Goal: Find specific page/section: Find specific page/section

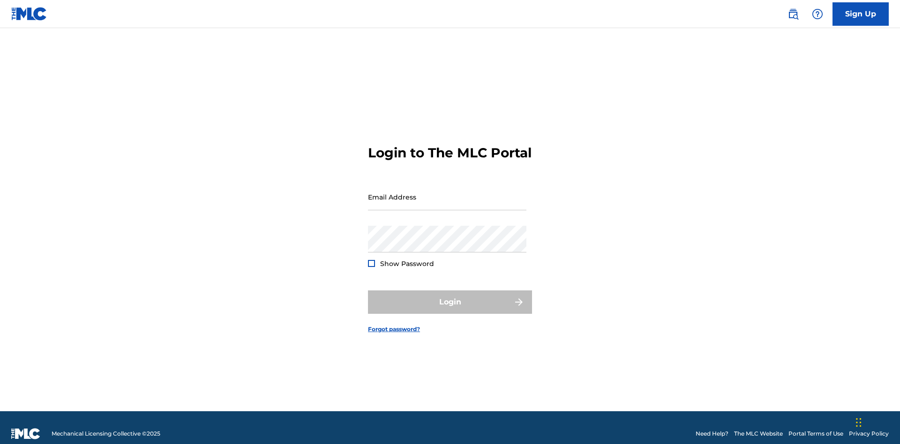
scroll to position [12, 0]
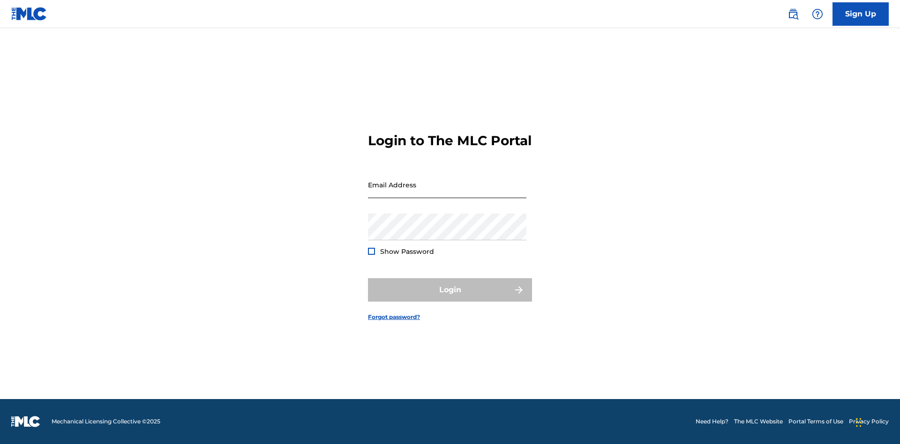
click at [447, 193] on input "Email Address" at bounding box center [447, 184] width 158 height 27
type input "Duke.McTesterson@gmail.com"
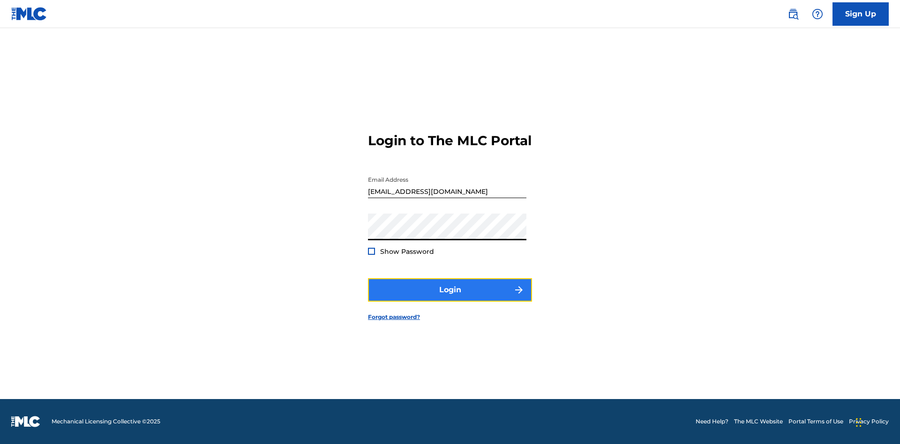
click at [450, 298] on button "Login" at bounding box center [450, 289] width 164 height 23
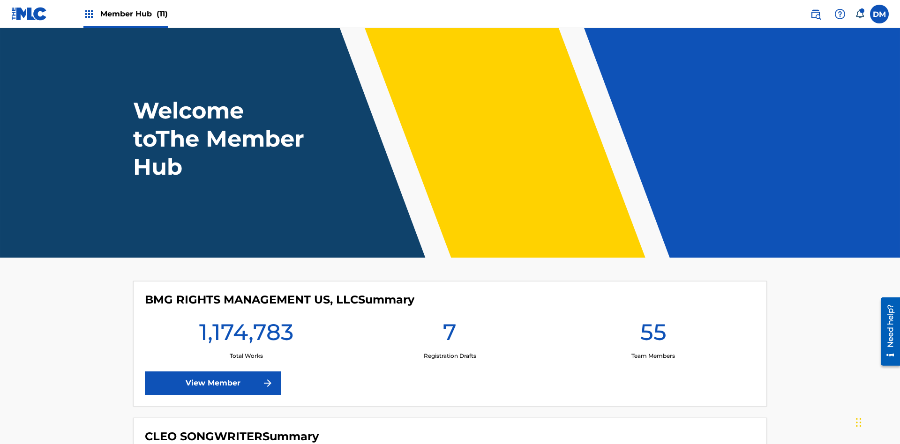
click at [134, 14] on span "Member Hub (11)" at bounding box center [133, 13] width 67 height 11
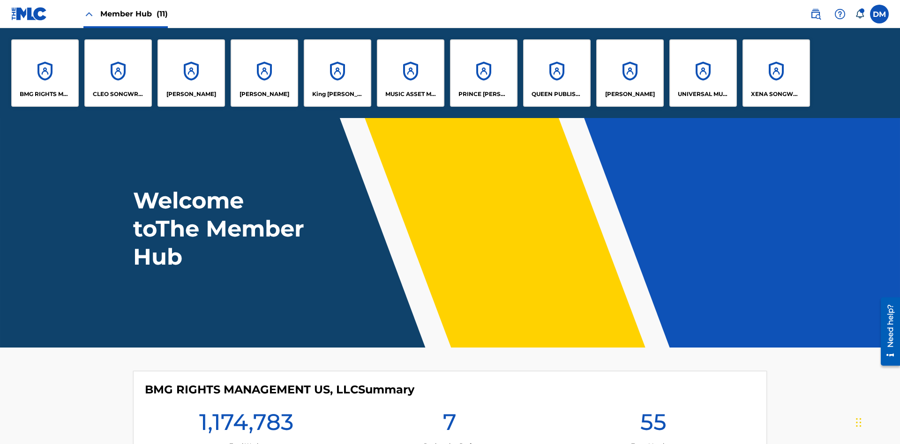
scroll to position [34, 0]
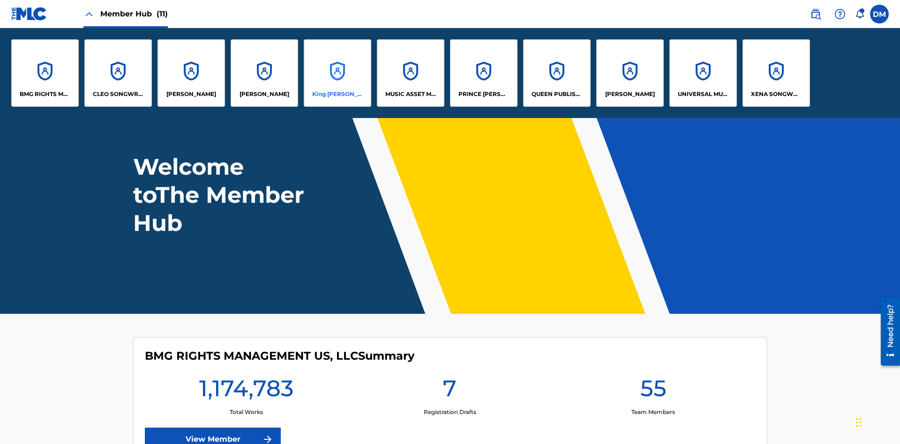
click at [337, 94] on p "King McTesterson" at bounding box center [337, 94] width 51 height 8
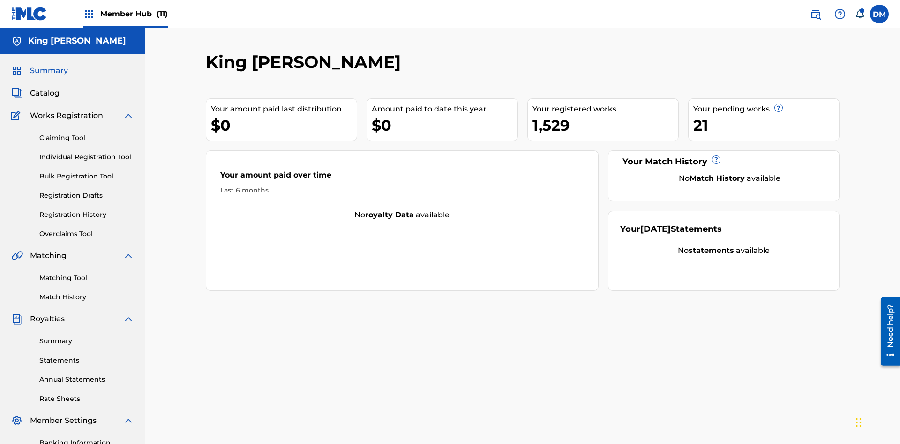
scroll to position [31, 0]
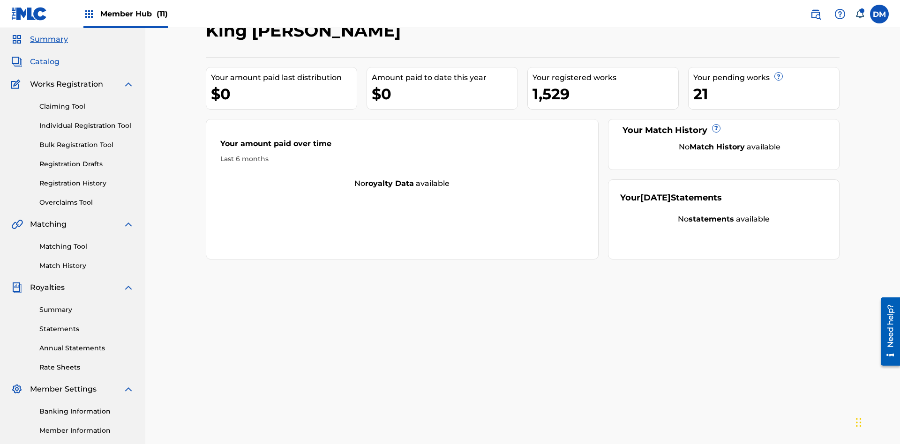
click at [45, 62] on span "Catalog" at bounding box center [45, 61] width 30 height 11
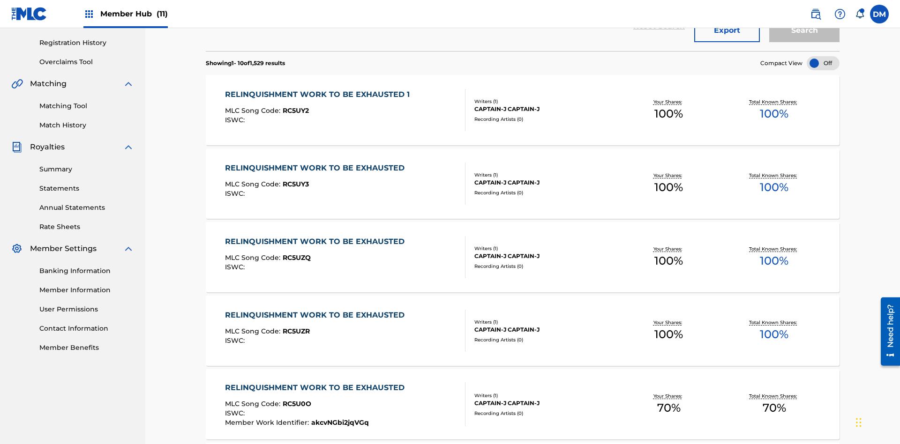
scroll to position [37, 0]
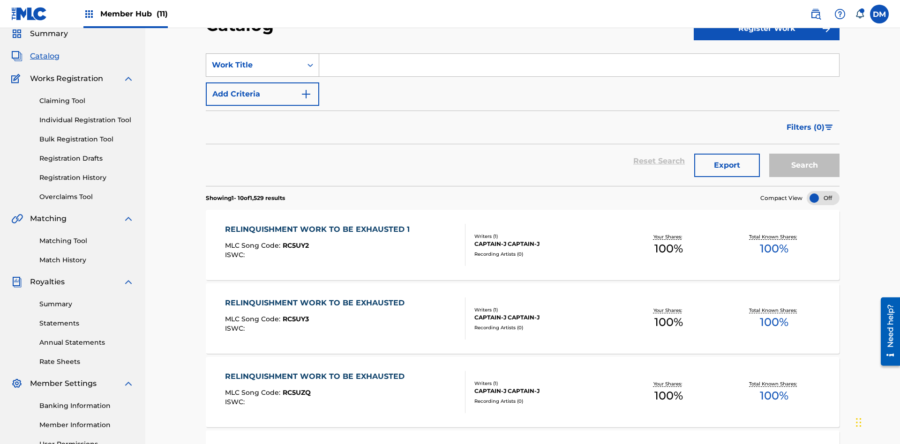
click at [254, 65] on div "Work Title" at bounding box center [254, 65] width 84 height 11
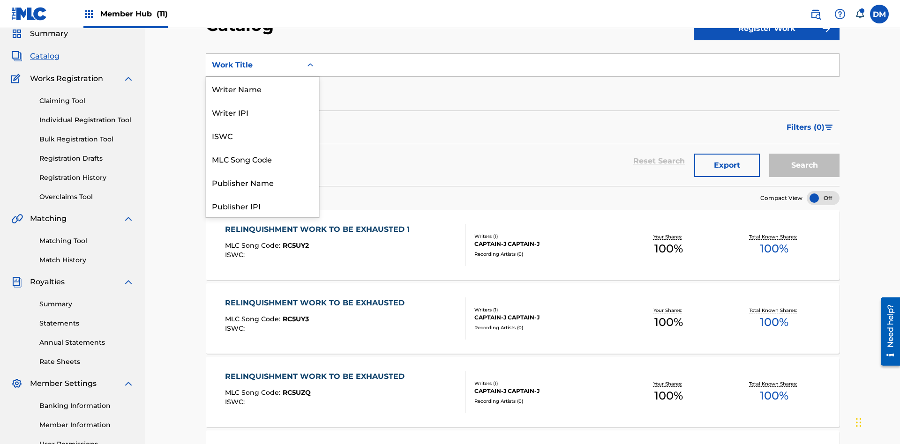
scroll to position [141, 0]
click at [262, 206] on div "Work Title" at bounding box center [262, 205] width 112 height 23
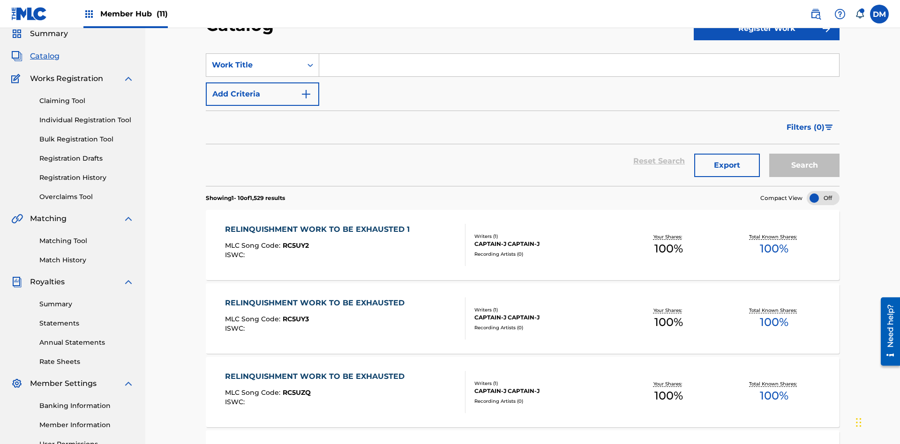
scroll to position [35, 0]
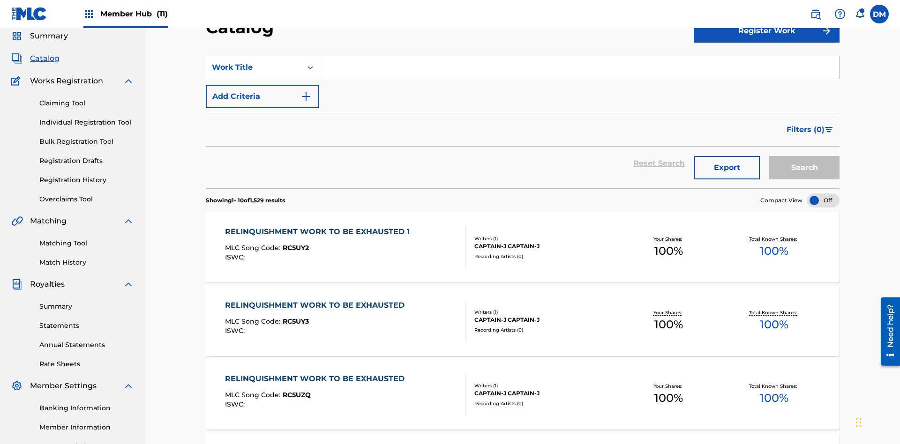
click at [579, 67] on input "Search Form" at bounding box center [579, 67] width 520 height 22
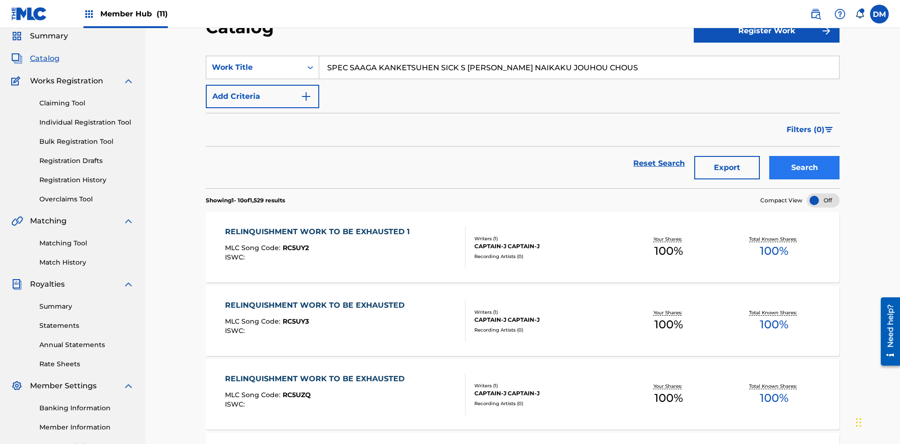
type input "SPEC SAAGA KANKETSUHEN SICK S JONO SHOU NAIKAKU JOUHOU CHOUS"
click at [804, 156] on button "Search" at bounding box center [804, 167] width 70 height 23
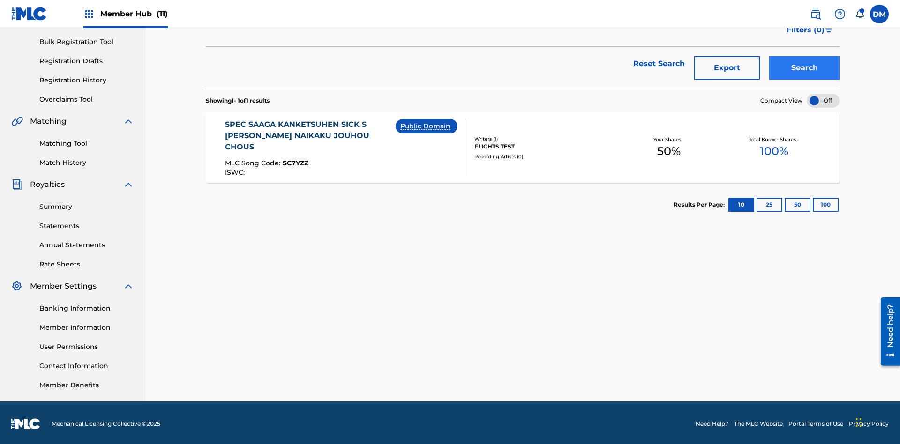
scroll to position [137, 0]
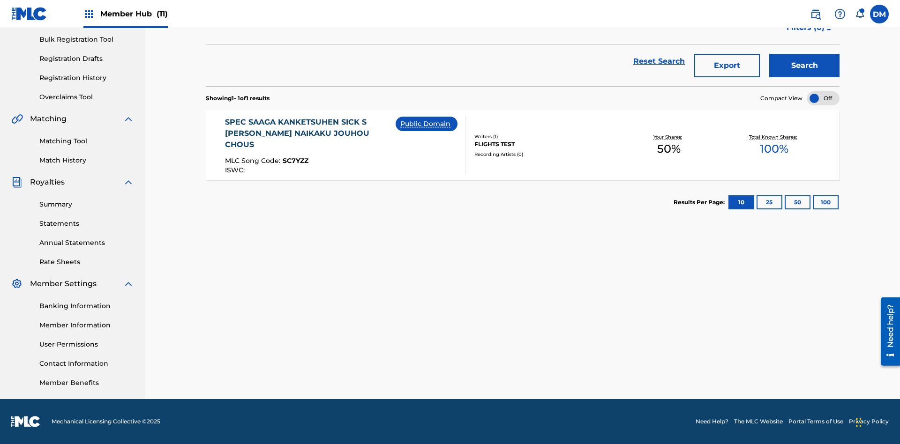
click at [823, 98] on div at bounding box center [822, 98] width 33 height 14
